Goal: Information Seeking & Learning: Learn about a topic

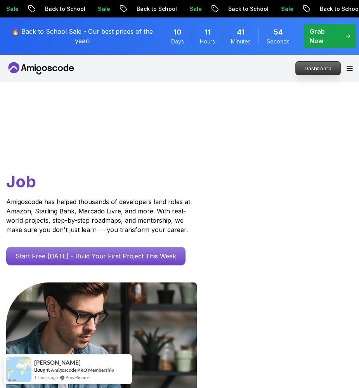
click at [288, 62] on p "Dashboard" at bounding box center [318, 68] width 45 height 13
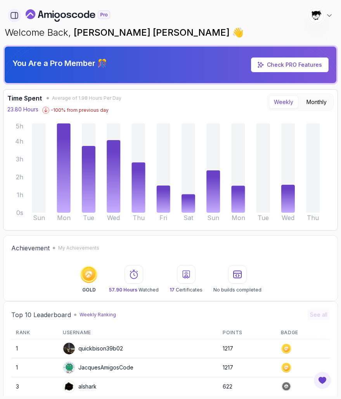
click at [14, 17] on icon "button" at bounding box center [14, 15] width 9 height 9
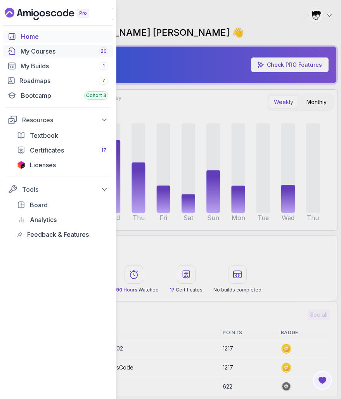
click at [20, 56] on link "My Courses 20" at bounding box center [58, 51] width 110 height 12
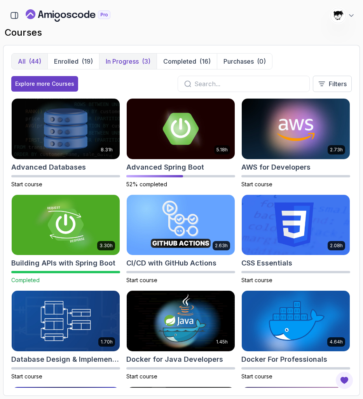
click at [108, 64] on p "In Progress" at bounding box center [122, 61] width 33 height 9
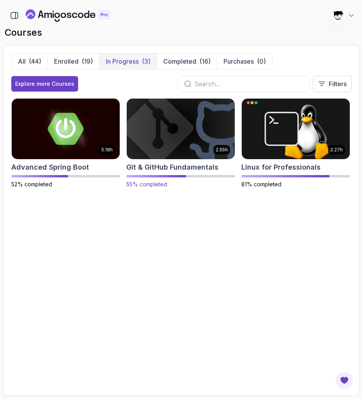
click at [149, 133] on img at bounding box center [180, 128] width 113 height 63
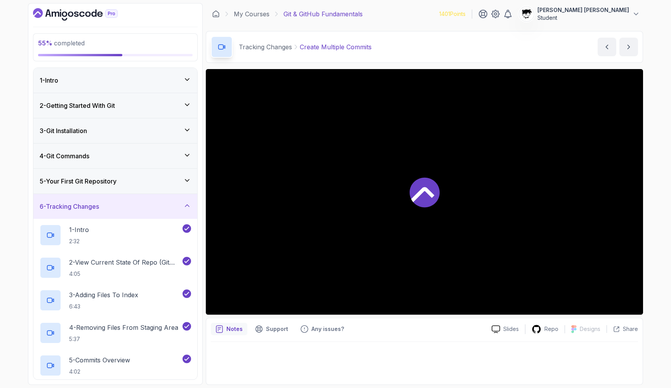
click at [49, 11] on icon "Dashboard" at bounding box center [48, 12] width 6 height 7
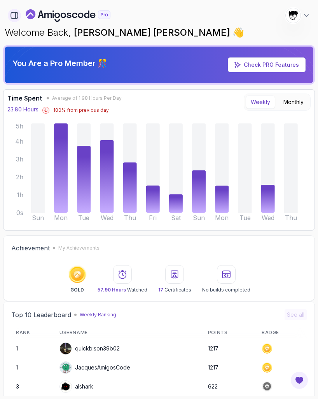
click at [15, 14] on icon "button" at bounding box center [14, 15] width 9 height 9
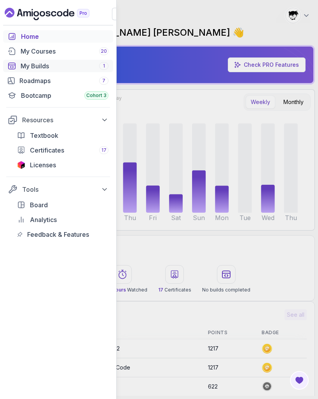
click at [9, 63] on icon "builds" at bounding box center [12, 66] width 7 height 6
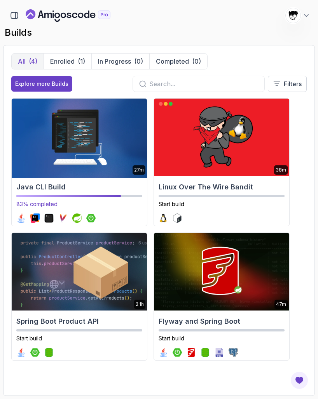
click at [61, 125] on img at bounding box center [79, 138] width 142 height 82
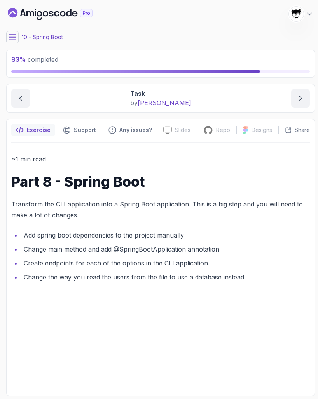
click at [56, 217] on p "Transform the CLI application into a Spring Boot application. This is a big ste…" at bounding box center [160, 210] width 298 height 22
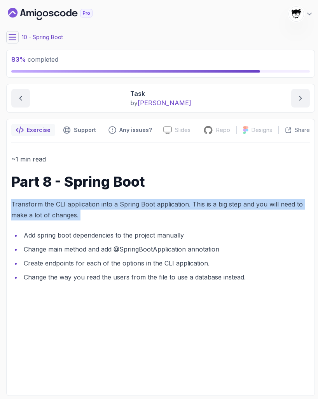
click at [56, 217] on p "Transform the CLI application into a Spring Boot application. This is a big ste…" at bounding box center [160, 210] width 298 height 22
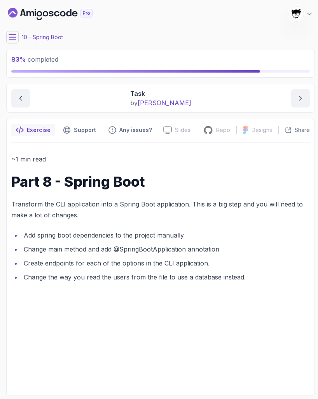
click at [57, 220] on div "~1 min read Part 8 - Spring Boot Transform the CLI application into a Spring Bo…" at bounding box center [160, 218] width 298 height 129
click at [57, 230] on li "Add spring boot dependencies to the project manually" at bounding box center [165, 235] width 288 height 11
click at [57, 262] on li "Create endpoints for each of the options in the CLI application." at bounding box center [165, 263] width 288 height 11
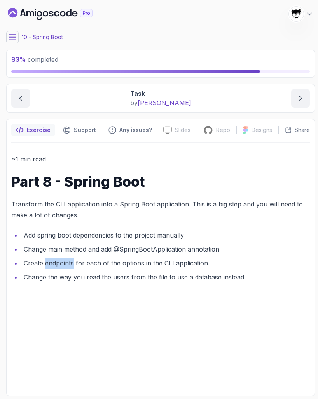
click at [57, 262] on li "Create endpoints for each of the options in the CLI application." at bounding box center [165, 263] width 288 height 11
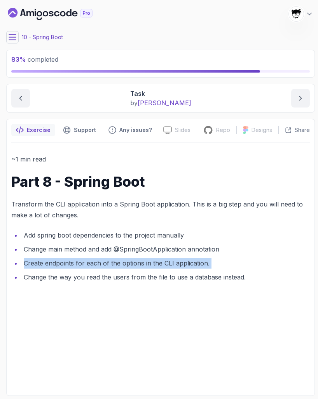
click at [57, 262] on li "Create endpoints for each of the options in the CLI application." at bounding box center [165, 263] width 288 height 11
click at [57, 259] on li "Create endpoints for each of the options in the CLI application." at bounding box center [165, 263] width 288 height 11
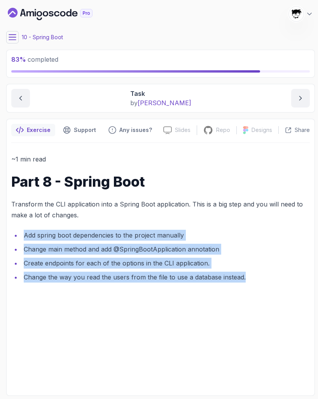
drag, startPoint x: 18, startPoint y: 237, endPoint x: 248, endPoint y: 287, distance: 235.2
click at [248, 287] on div "~1 min read Part 8 - Spring Boot Transform the CLI application into a Spring Bo…" at bounding box center [160, 267] width 298 height 248
